Goal: Information Seeking & Learning: Learn about a topic

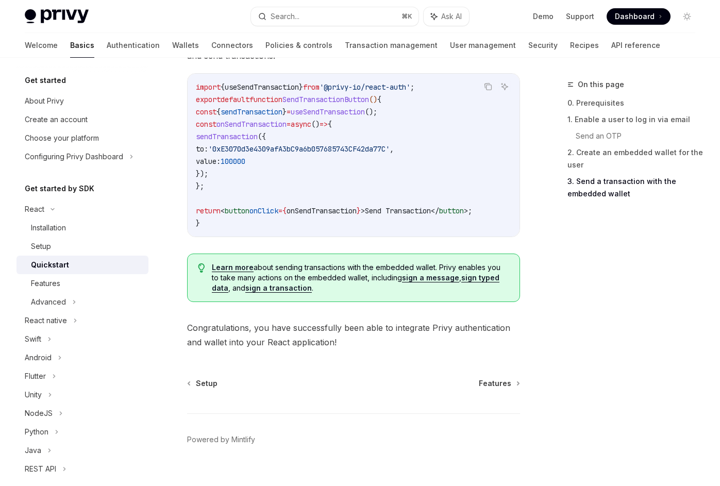
scroll to position [1016, 0]
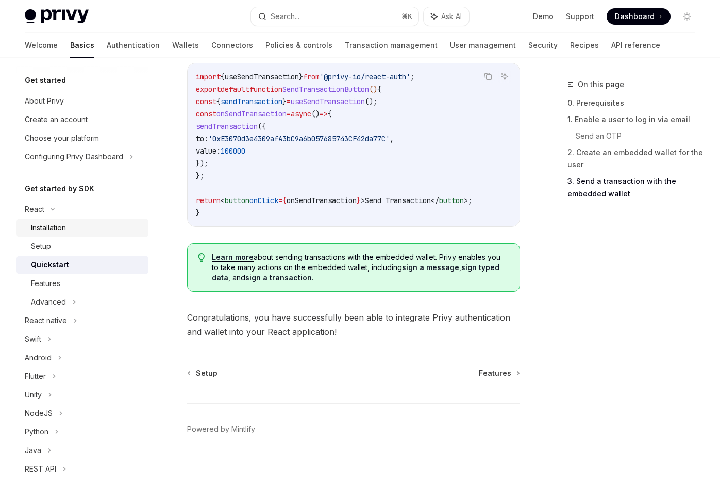
click at [58, 226] on div "Installation" at bounding box center [48, 228] width 35 height 12
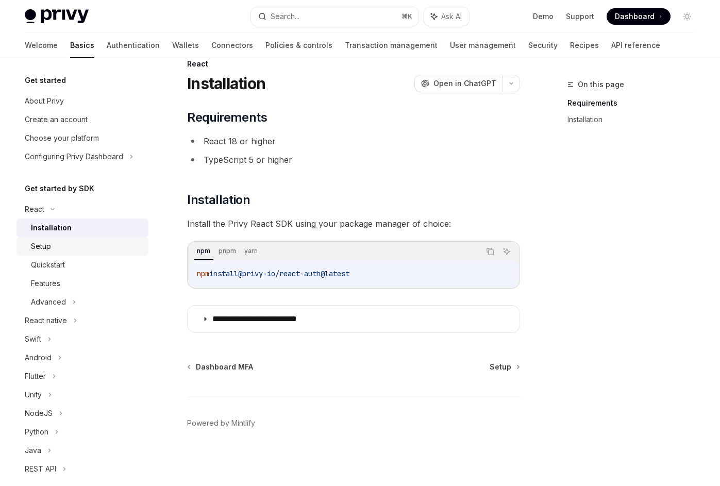
click at [104, 243] on div "Setup" at bounding box center [86, 246] width 111 height 12
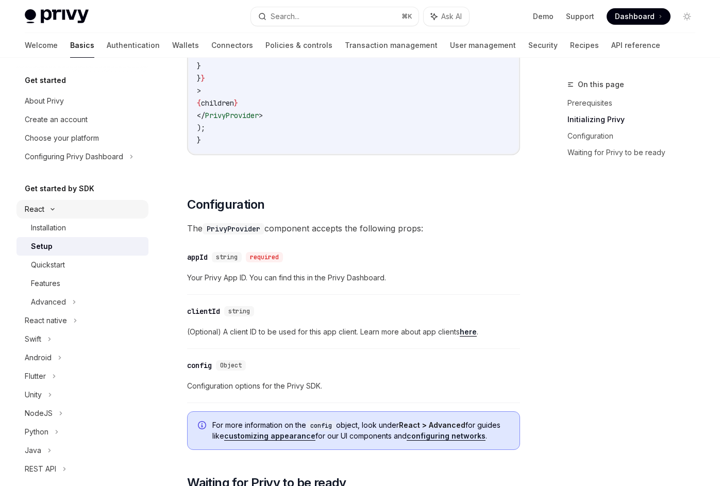
scroll to position [572, 0]
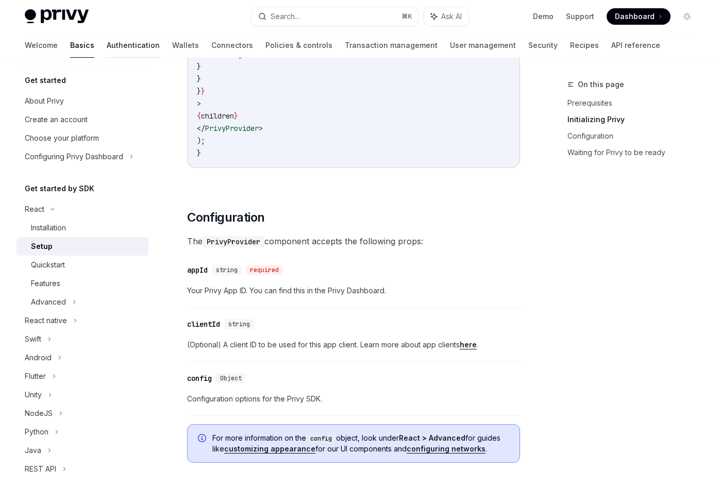
click at [107, 48] on link "Authentication" at bounding box center [133, 45] width 53 height 25
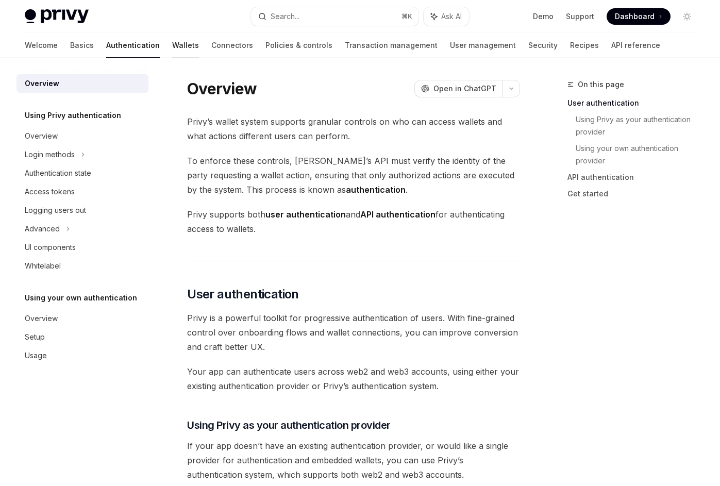
click at [172, 47] on link "Wallets" at bounding box center [185, 45] width 27 height 25
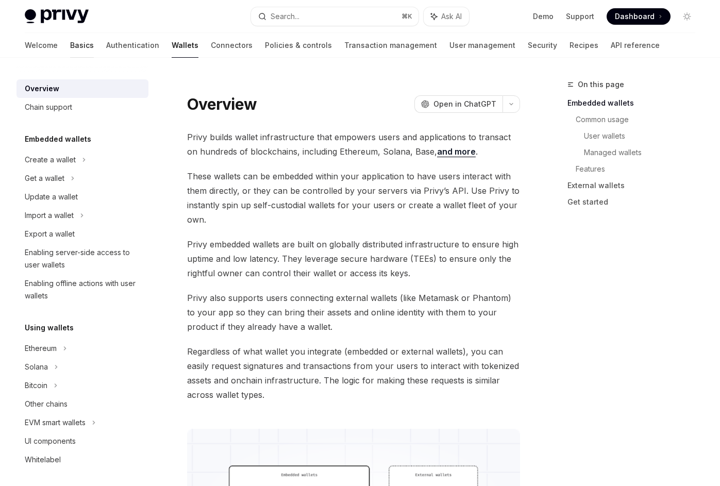
click at [70, 47] on link "Basics" at bounding box center [82, 45] width 24 height 25
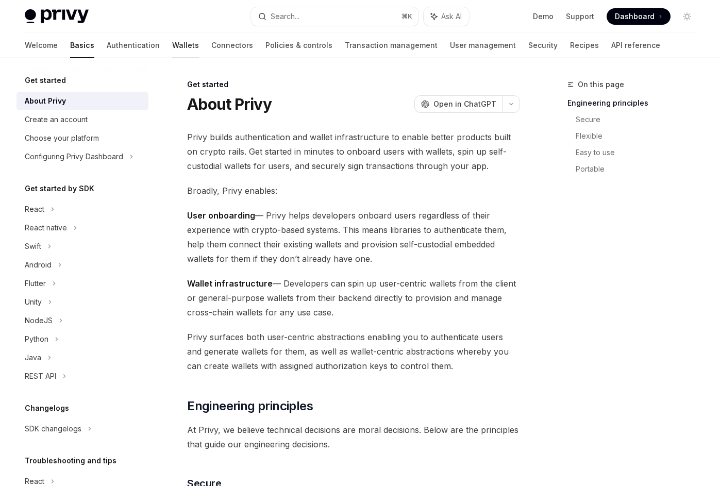
click at [172, 52] on link "Wallets" at bounding box center [185, 45] width 27 height 25
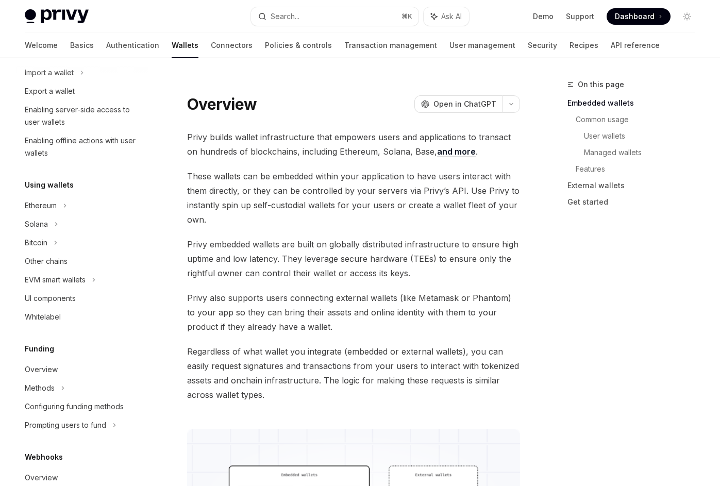
scroll to position [156, 0]
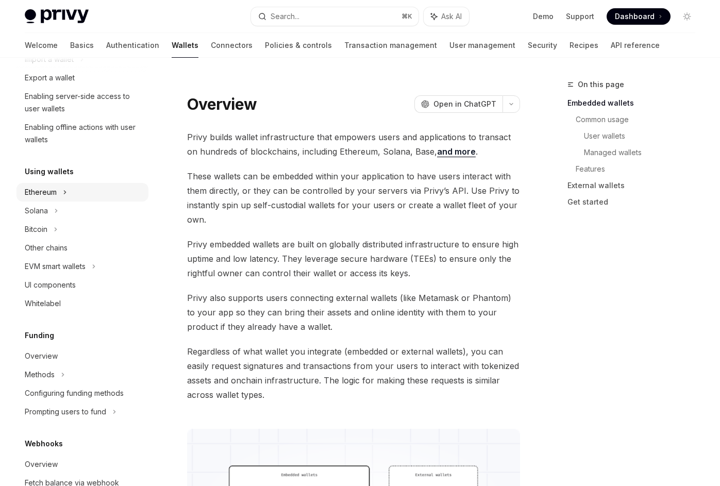
click at [82, 10] on icon at bounding box center [84, 3] width 4 height 12
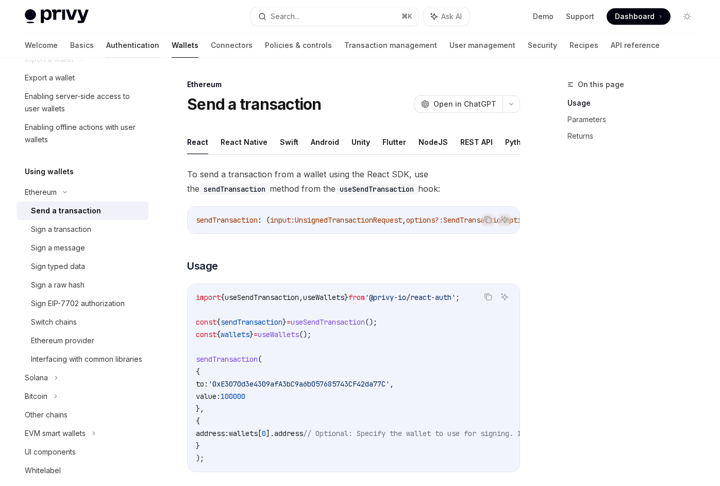
click at [106, 44] on link "Authentication" at bounding box center [132, 45] width 53 height 25
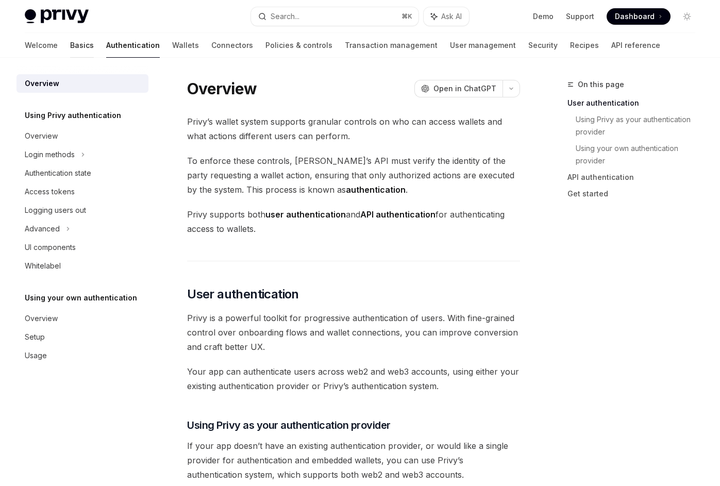
click at [70, 49] on link "Basics" at bounding box center [82, 45] width 24 height 25
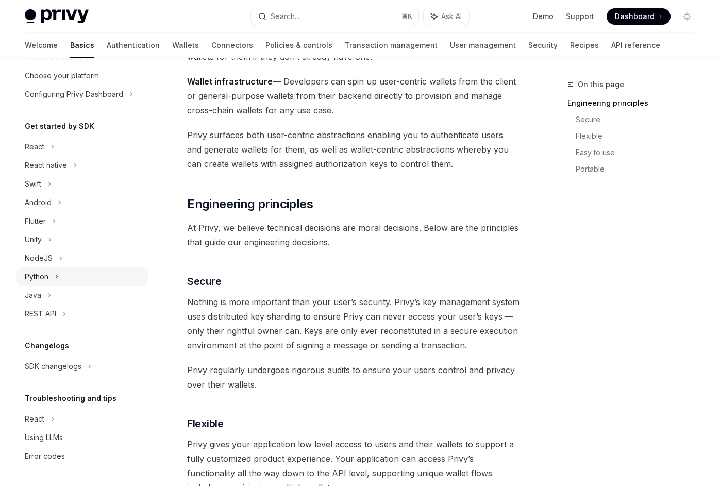
scroll to position [318, 0]
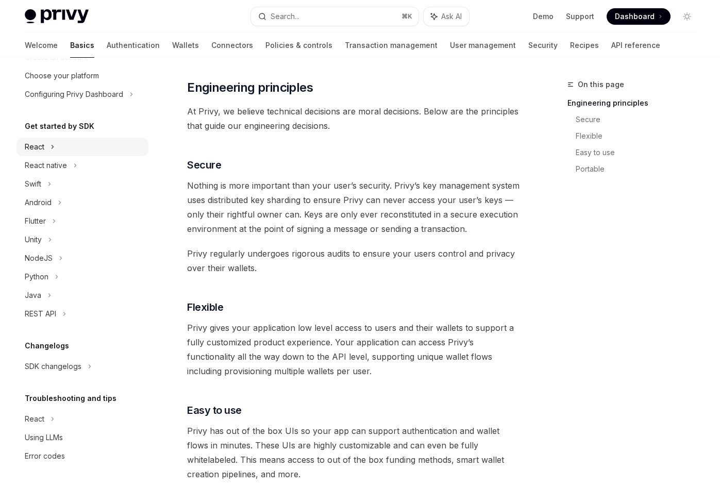
click at [60, 146] on div "React" at bounding box center [82, 147] width 132 height 19
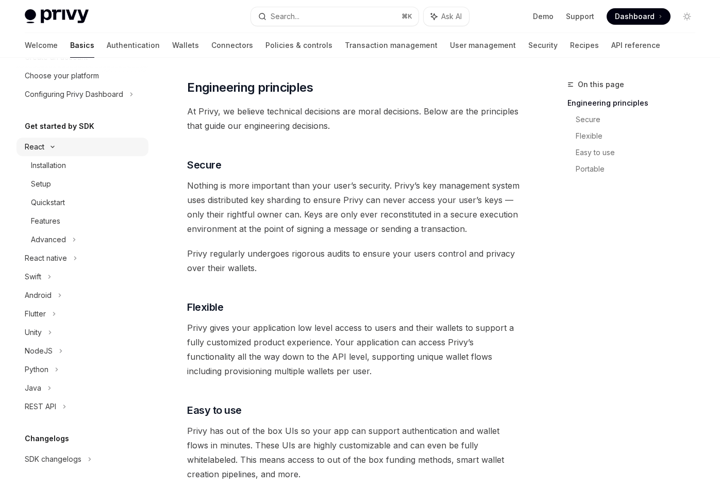
scroll to position [21, 0]
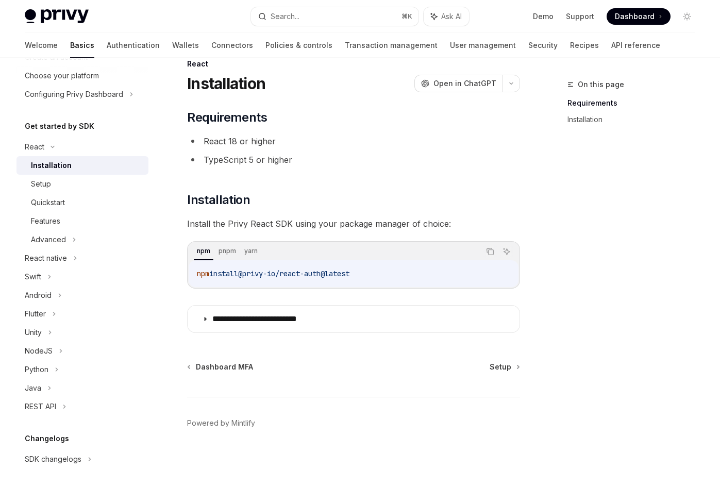
click at [56, 164] on div "Installation" at bounding box center [51, 165] width 41 height 12
click at [47, 184] on div "Setup" at bounding box center [41, 184] width 20 height 12
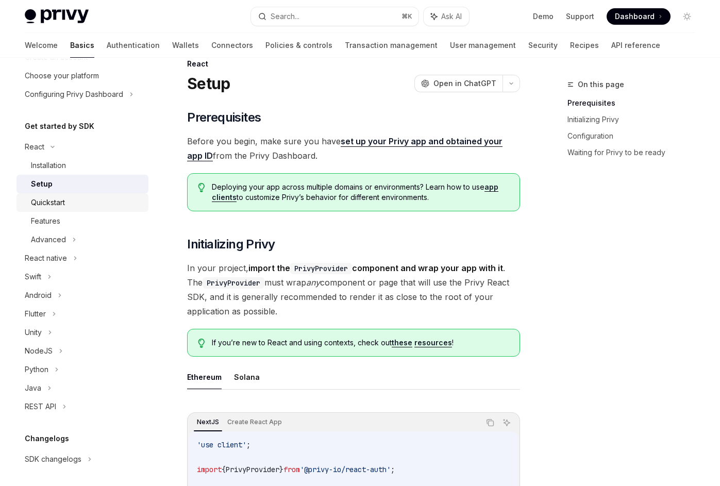
click at [75, 201] on div "Quickstart" at bounding box center [86, 202] width 111 height 12
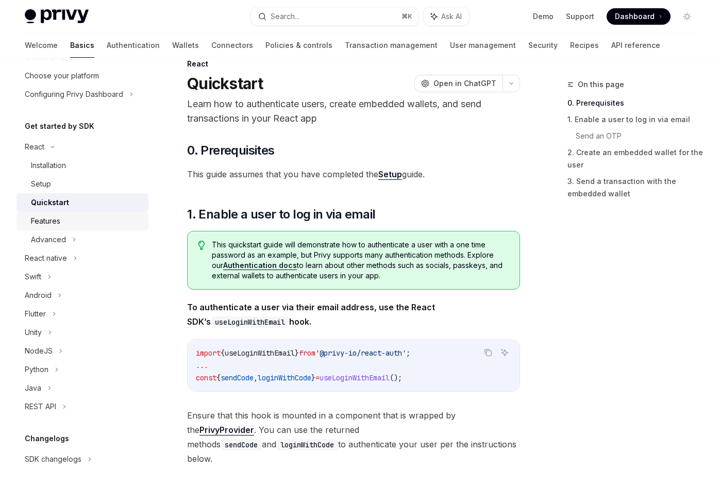
click at [45, 225] on div "Features" at bounding box center [45, 221] width 29 height 12
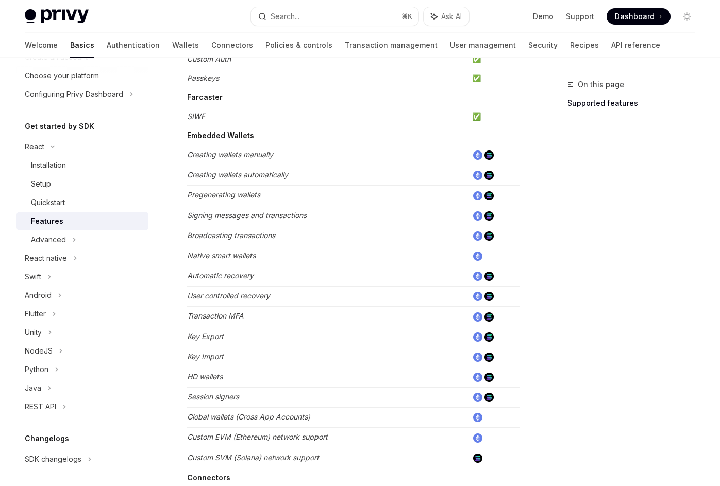
scroll to position [611, 0]
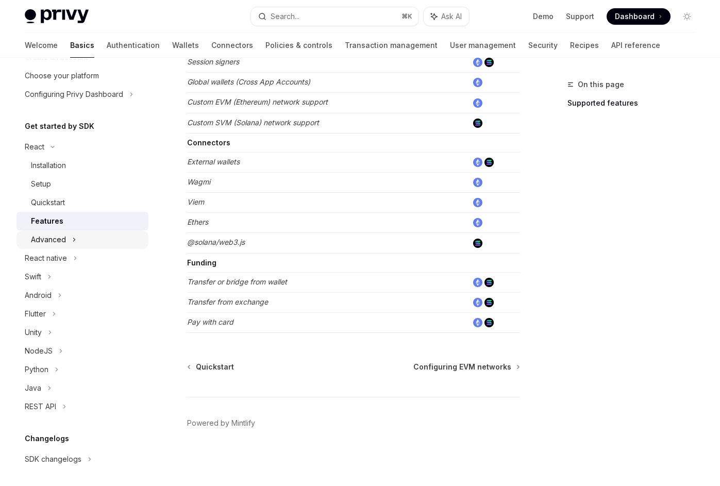
click at [61, 246] on div "Advanced" at bounding box center [82, 239] width 132 height 19
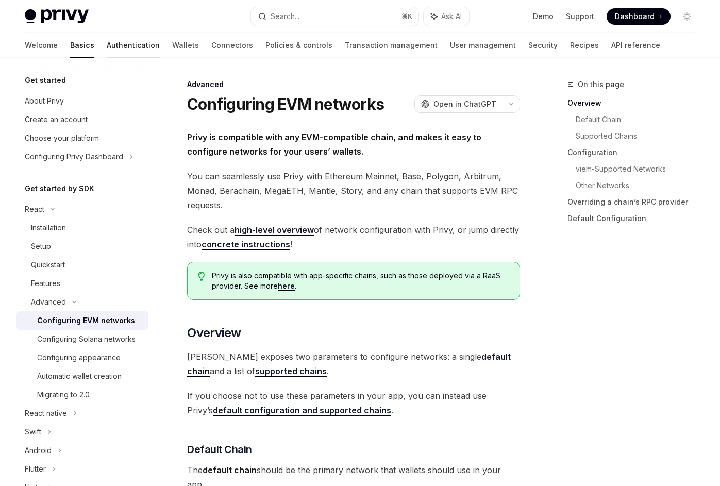
click at [107, 48] on link "Authentication" at bounding box center [133, 45] width 53 height 25
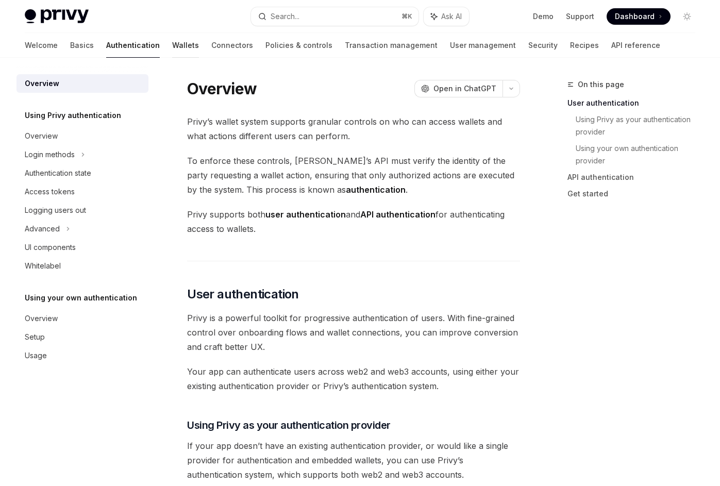
click at [172, 43] on link "Wallets" at bounding box center [185, 45] width 27 height 25
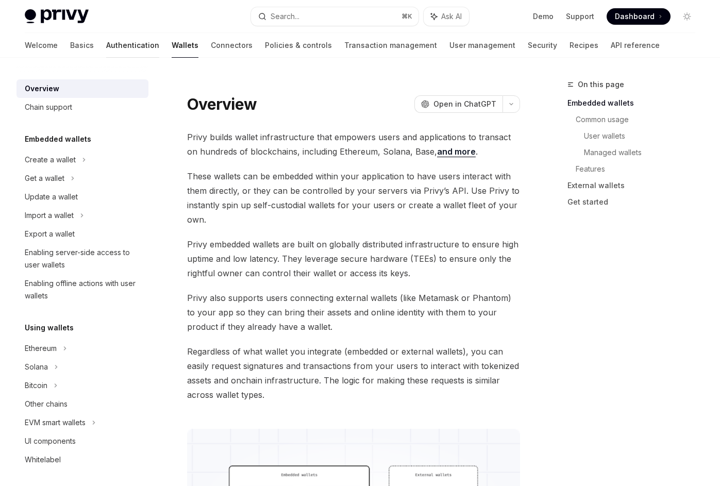
click at [106, 39] on link "Authentication" at bounding box center [132, 45] width 53 height 25
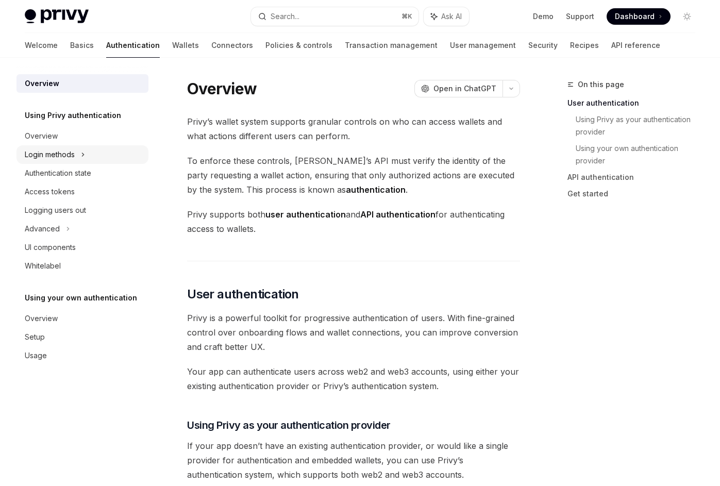
click at [72, 151] on div "Login methods" at bounding box center [50, 154] width 50 height 12
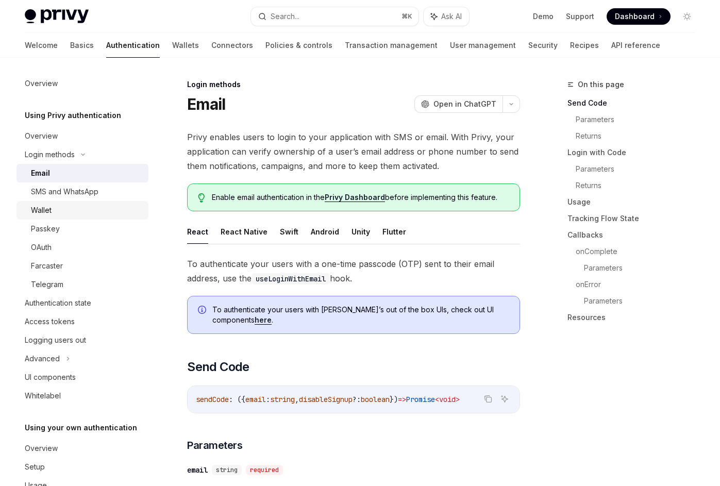
click at [61, 207] on div "Wallet" at bounding box center [86, 210] width 111 height 12
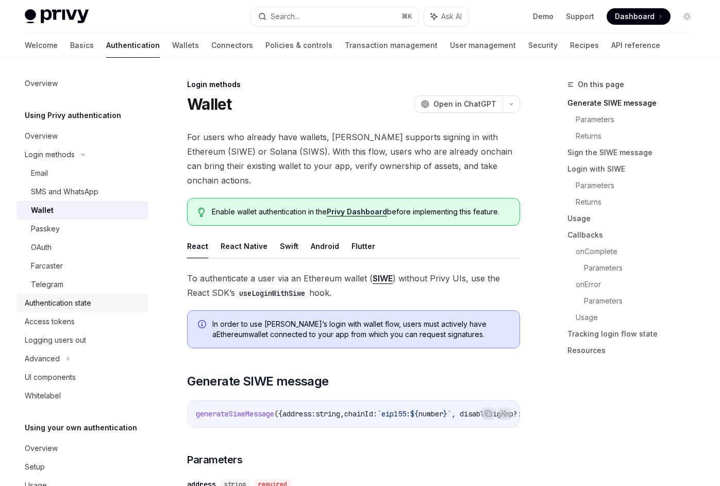
click at [91, 300] on div "Authentication state" at bounding box center [58, 303] width 66 height 12
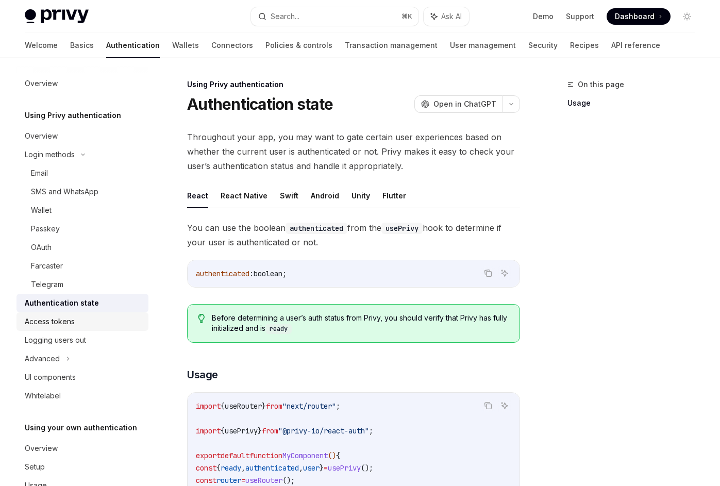
click at [67, 328] on link "Access tokens" at bounding box center [82, 321] width 132 height 19
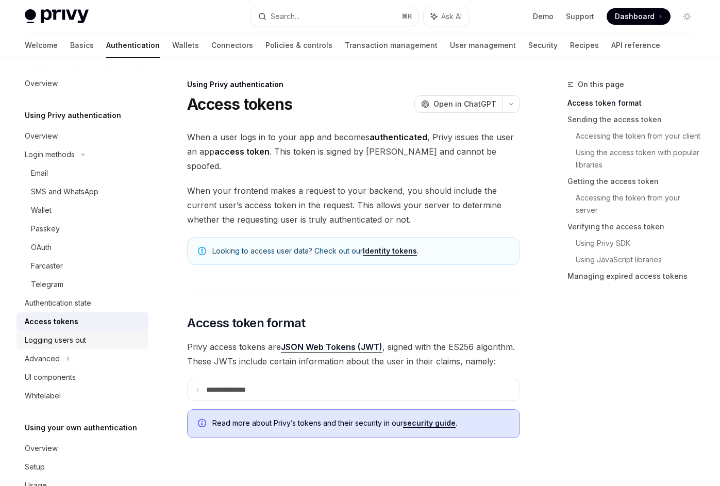
click at [82, 342] on div "Logging users out" at bounding box center [55, 340] width 61 height 12
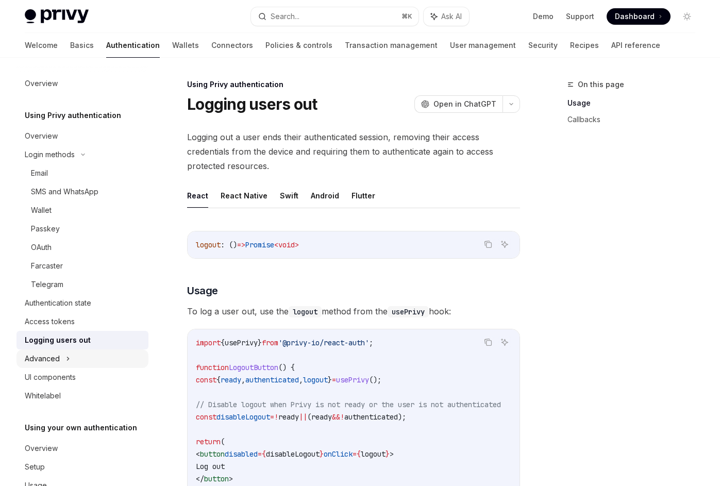
click at [66, 353] on icon at bounding box center [68, 358] width 4 height 12
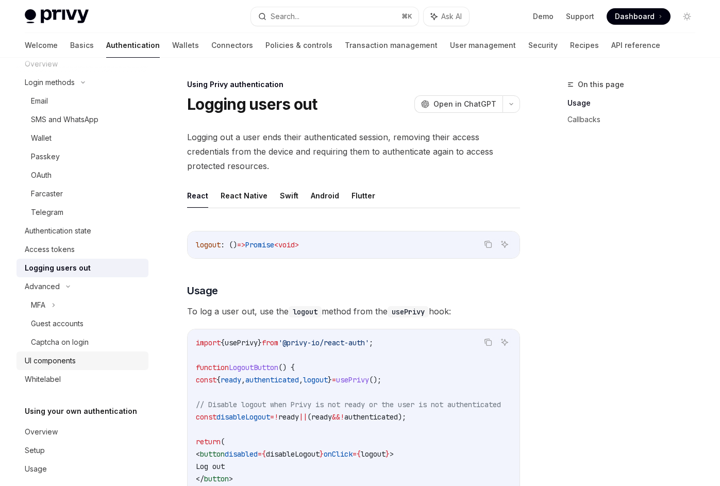
click at [89, 364] on div "UI components" at bounding box center [83, 360] width 117 height 12
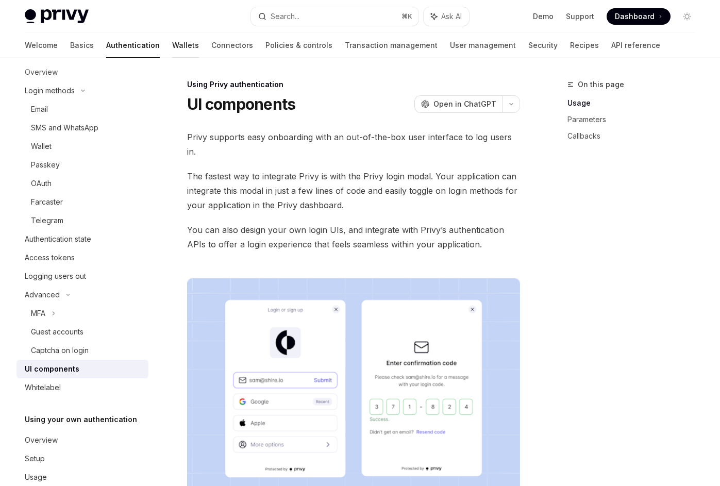
click at [172, 49] on link "Wallets" at bounding box center [185, 45] width 27 height 25
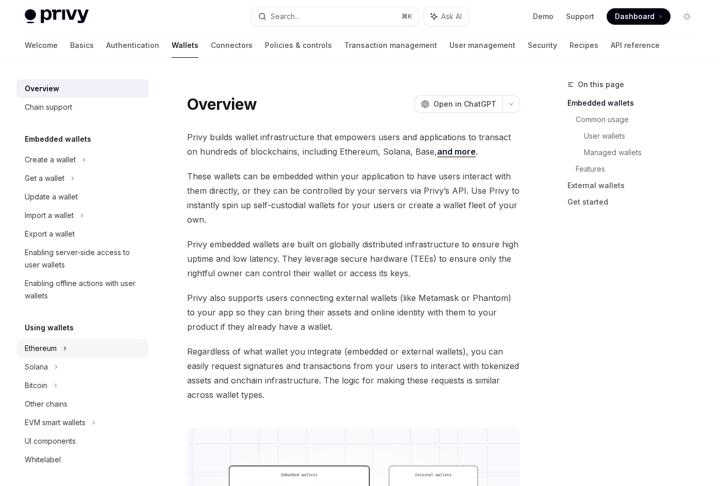
click at [71, 169] on div "Ethereum" at bounding box center [82, 159] width 132 height 19
type textarea "*"
